Goal: Task Accomplishment & Management: Complete application form

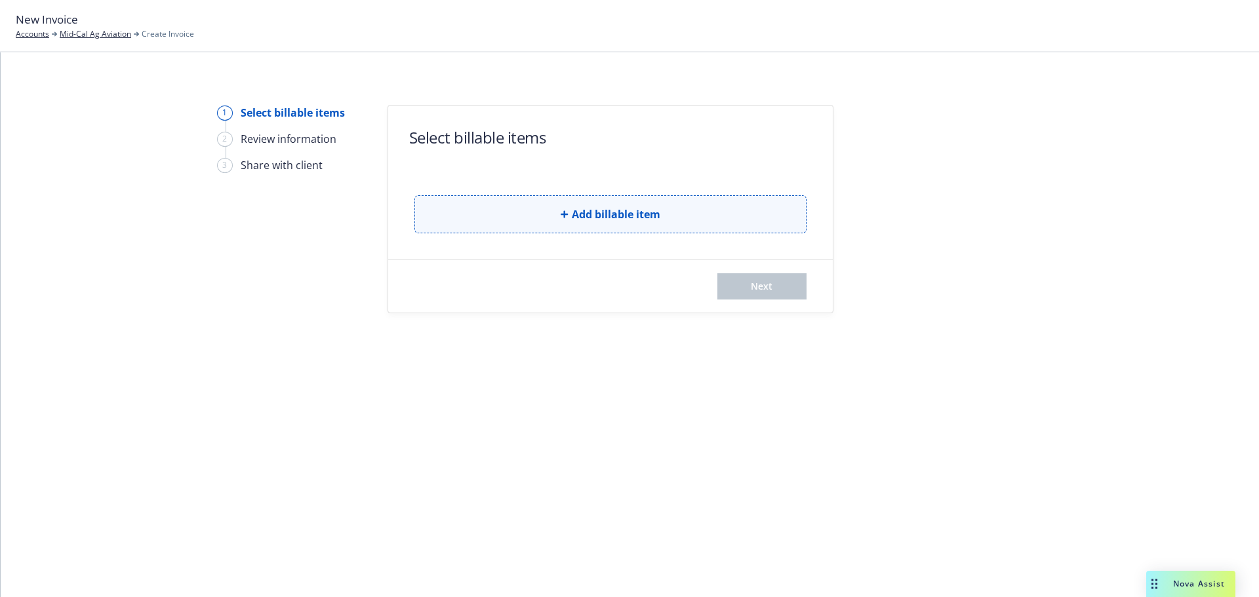
click at [576, 229] on button "Add billable item" at bounding box center [610, 214] width 392 height 38
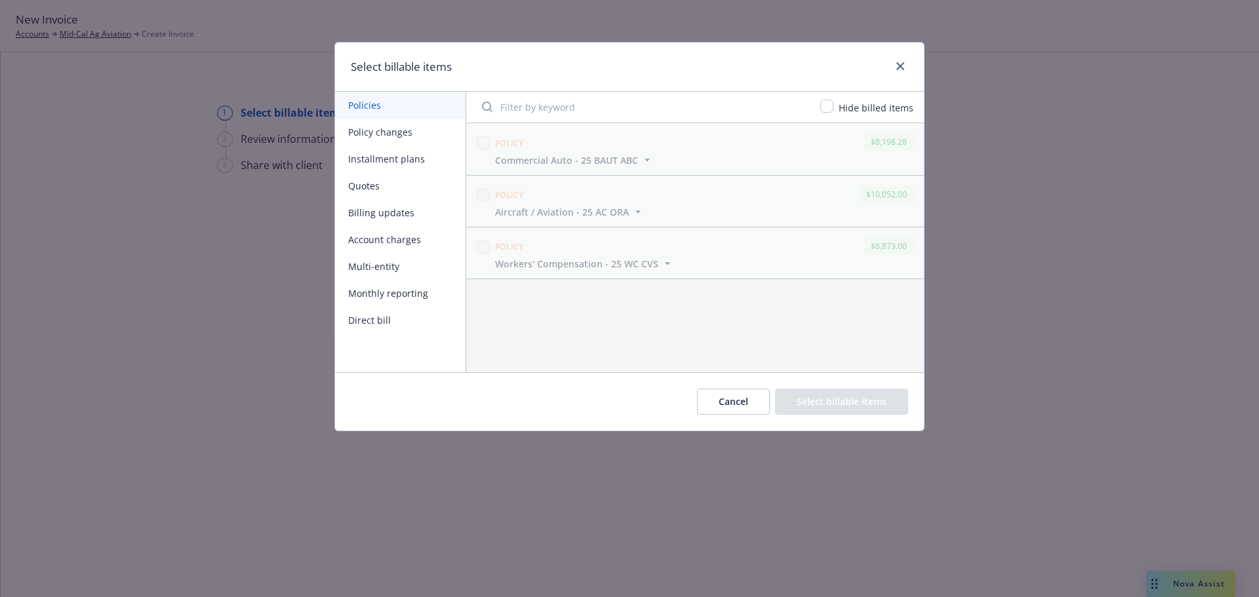
click at [385, 210] on button "Billing updates" at bounding box center [400, 212] width 130 height 27
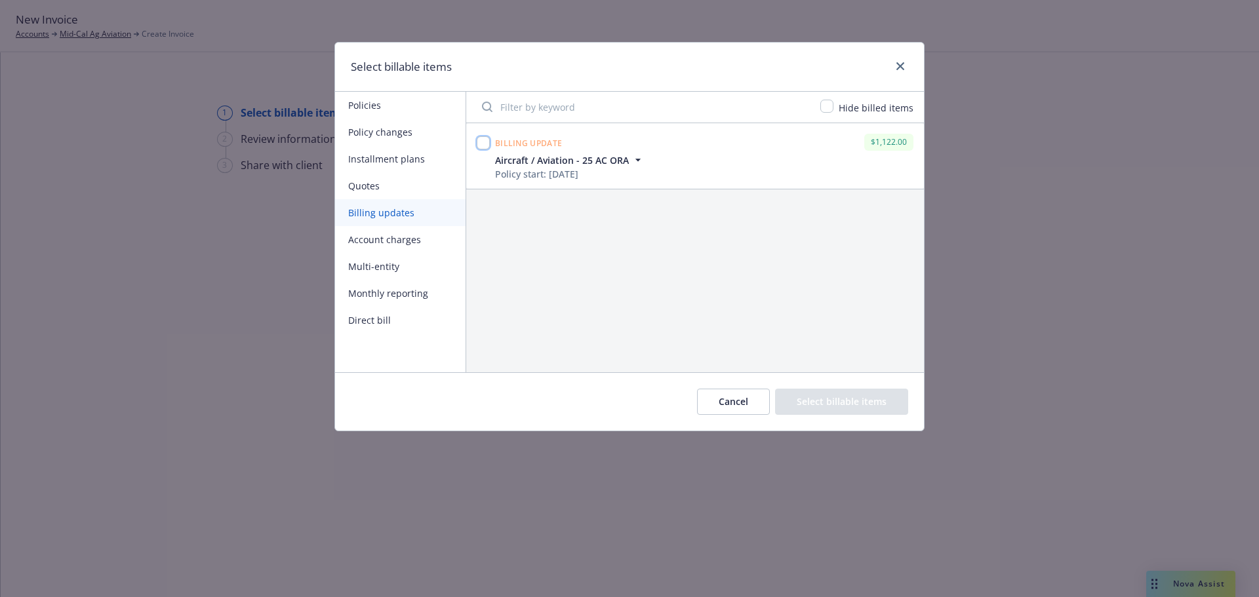
click at [483, 144] on input "checkbox" at bounding box center [483, 142] width 13 height 13
checkbox input "true"
click at [817, 398] on button "Select billable items" at bounding box center [841, 402] width 133 height 26
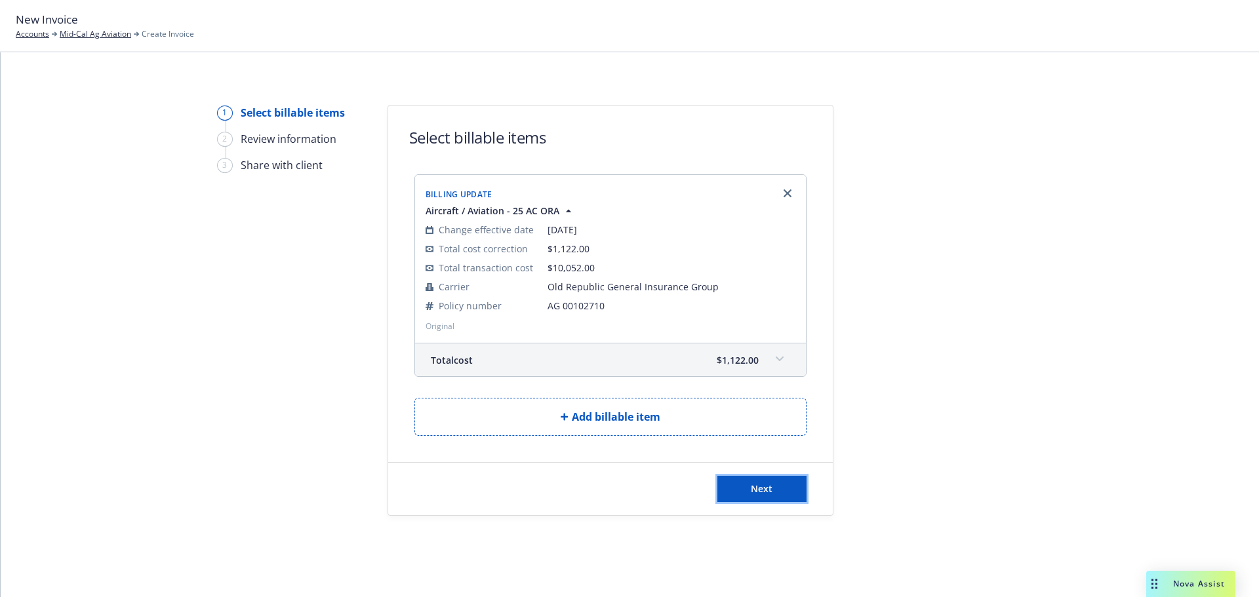
drag, startPoint x: 778, startPoint y: 481, endPoint x: 951, endPoint y: 536, distance: 182.3
click at [951, 536] on div "1 Select billable items 2 Review information 3 Share with client Select billabl…" at bounding box center [630, 324] width 1258 height 545
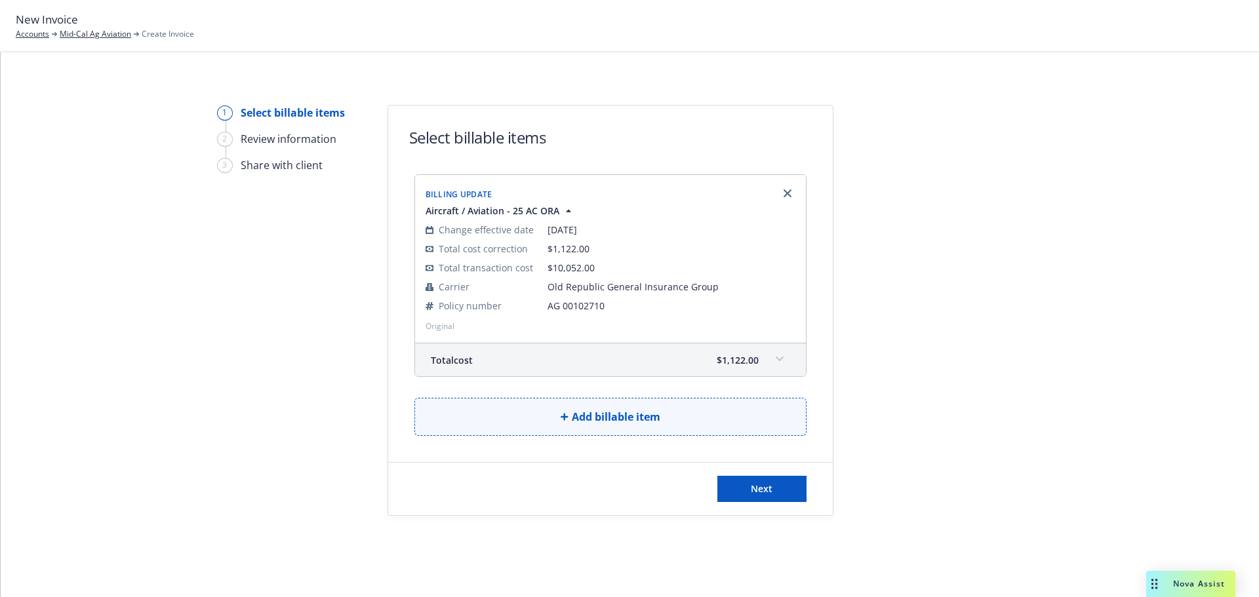
click at [618, 420] on span "Add billable item" at bounding box center [616, 417] width 89 height 16
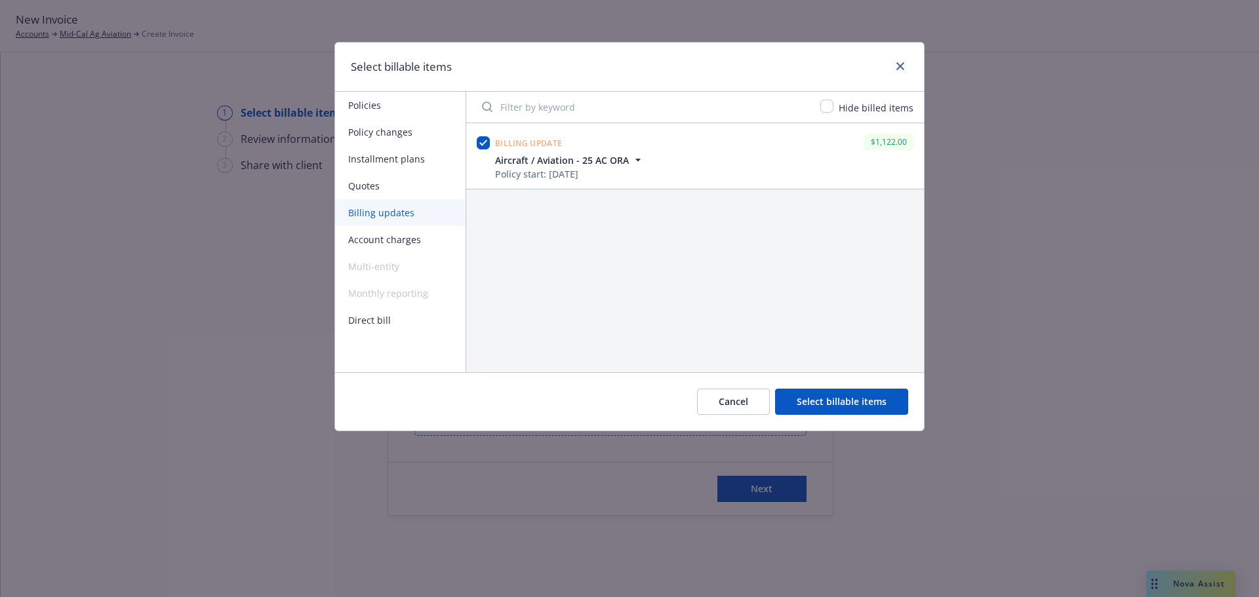
click at [749, 401] on button "Cancel" at bounding box center [733, 402] width 73 height 26
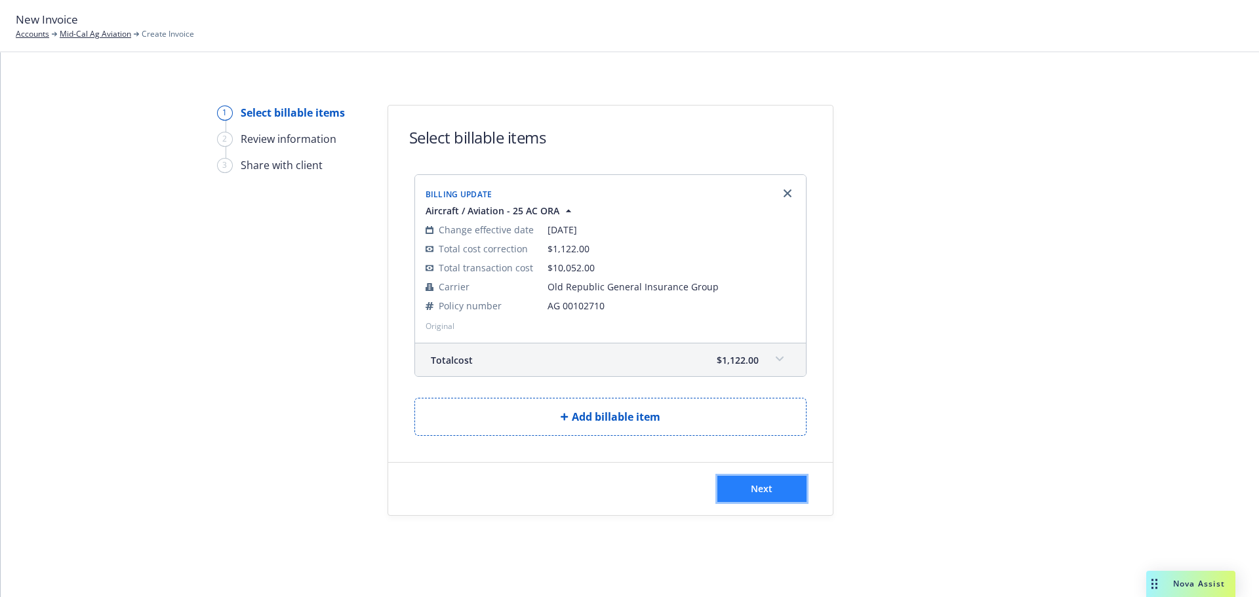
click at [756, 493] on span "Next" at bounding box center [762, 489] width 22 height 12
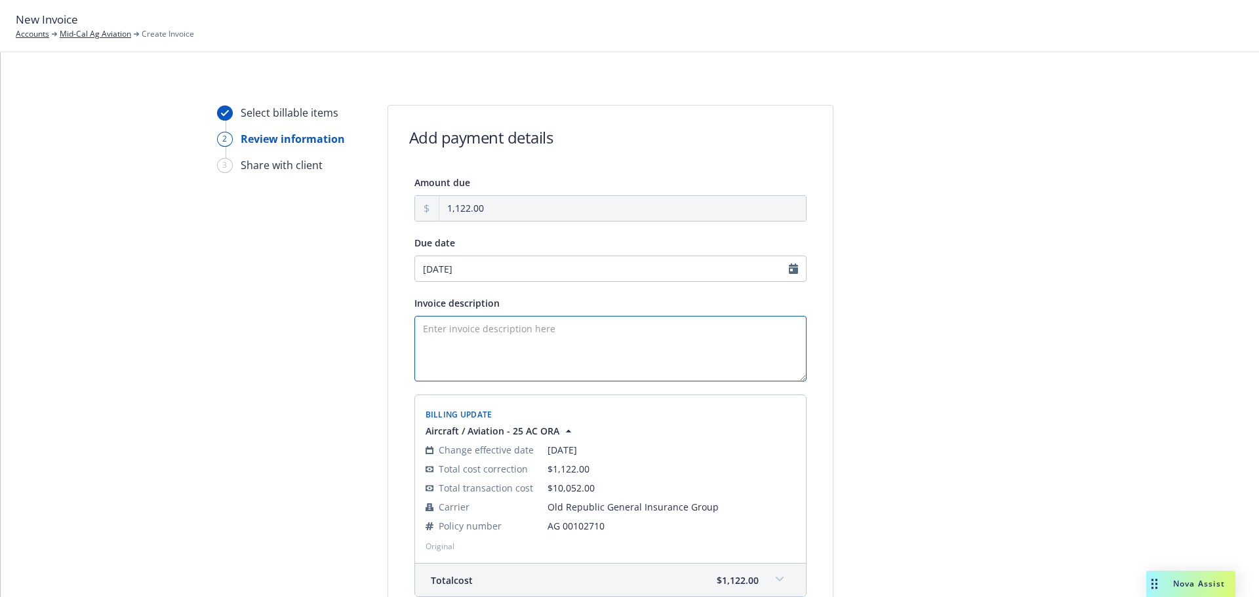
click at [444, 336] on textarea "Invoice description" at bounding box center [610, 349] width 392 height 66
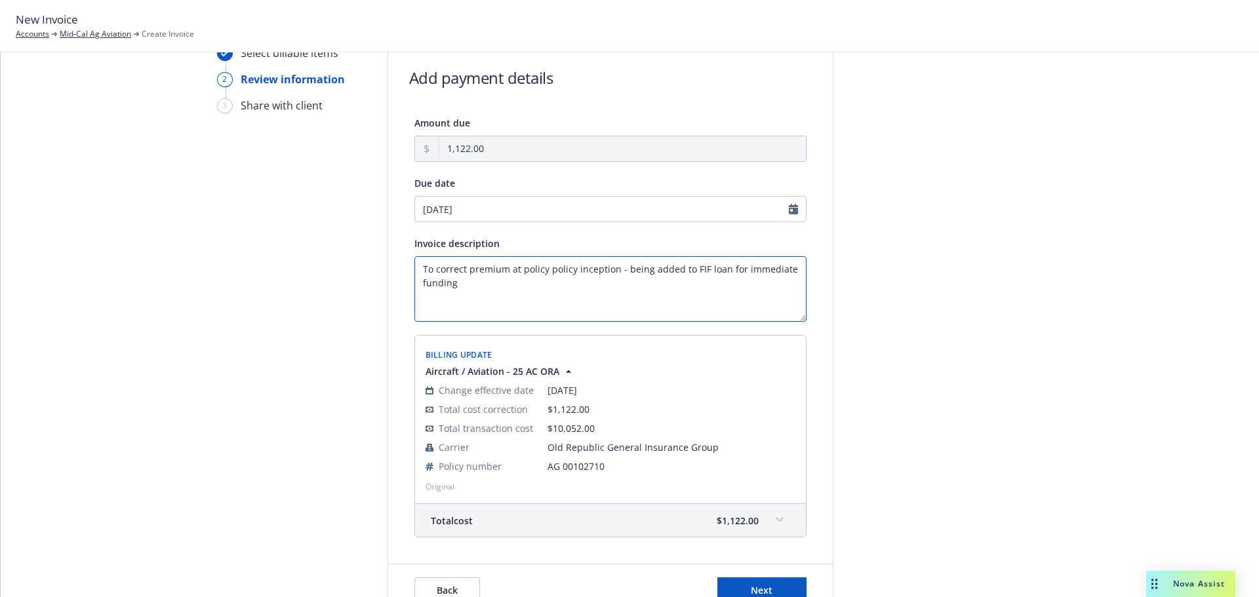
scroll to position [132, 0]
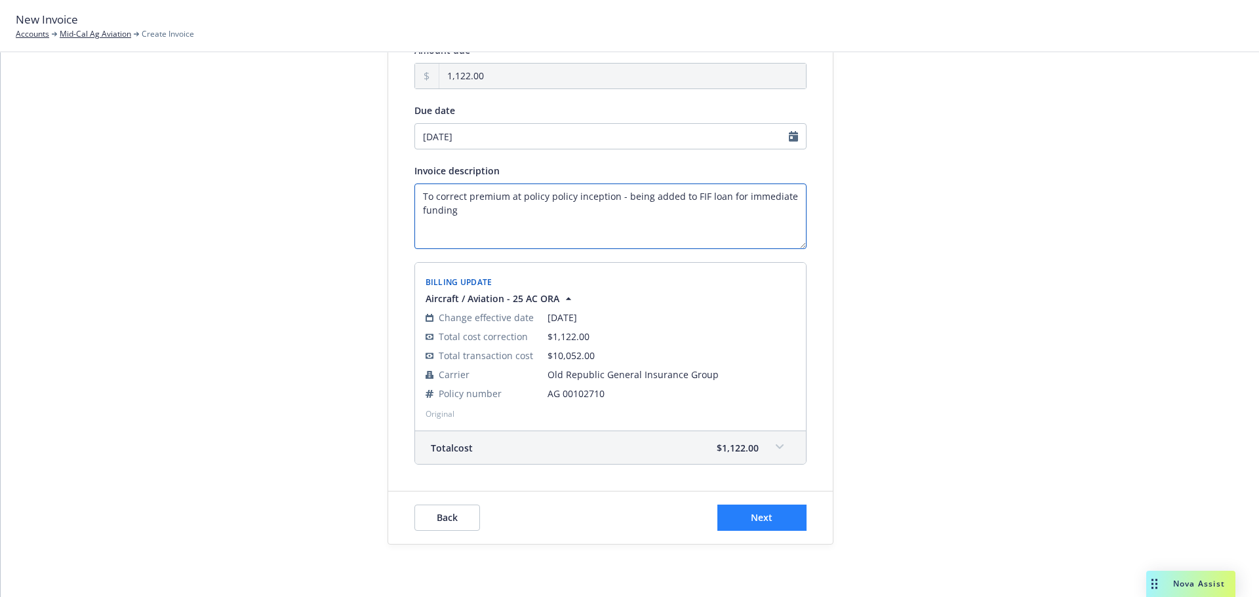
type textarea "To correct premium at policy policy inception - being added to FIF loan for imm…"
click at [778, 519] on button "Next" at bounding box center [761, 518] width 89 height 26
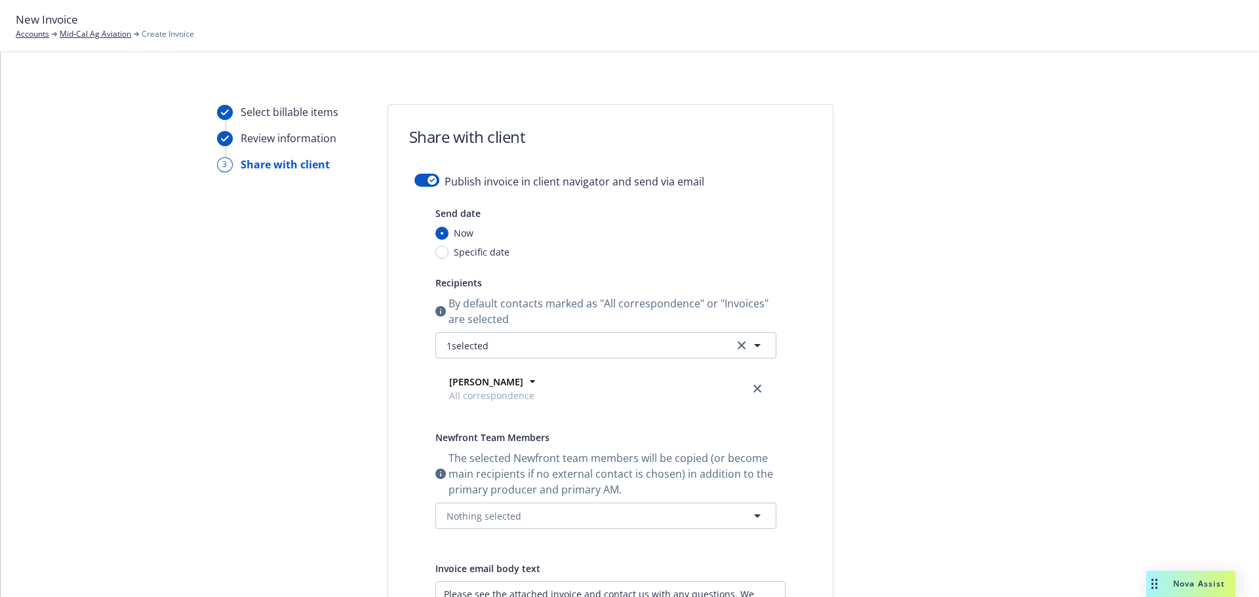
scroll to position [0, 0]
click at [414, 174] on button "button" at bounding box center [426, 180] width 25 height 13
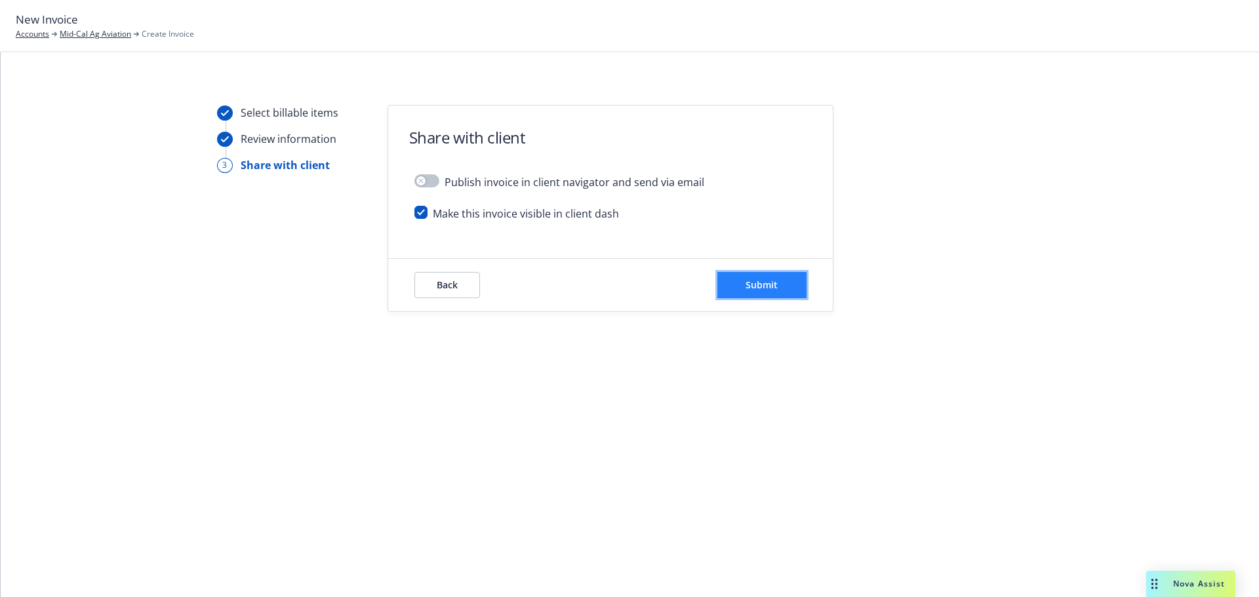
click at [736, 288] on button "Submit" at bounding box center [761, 285] width 89 height 26
